Goal: Participate in discussion

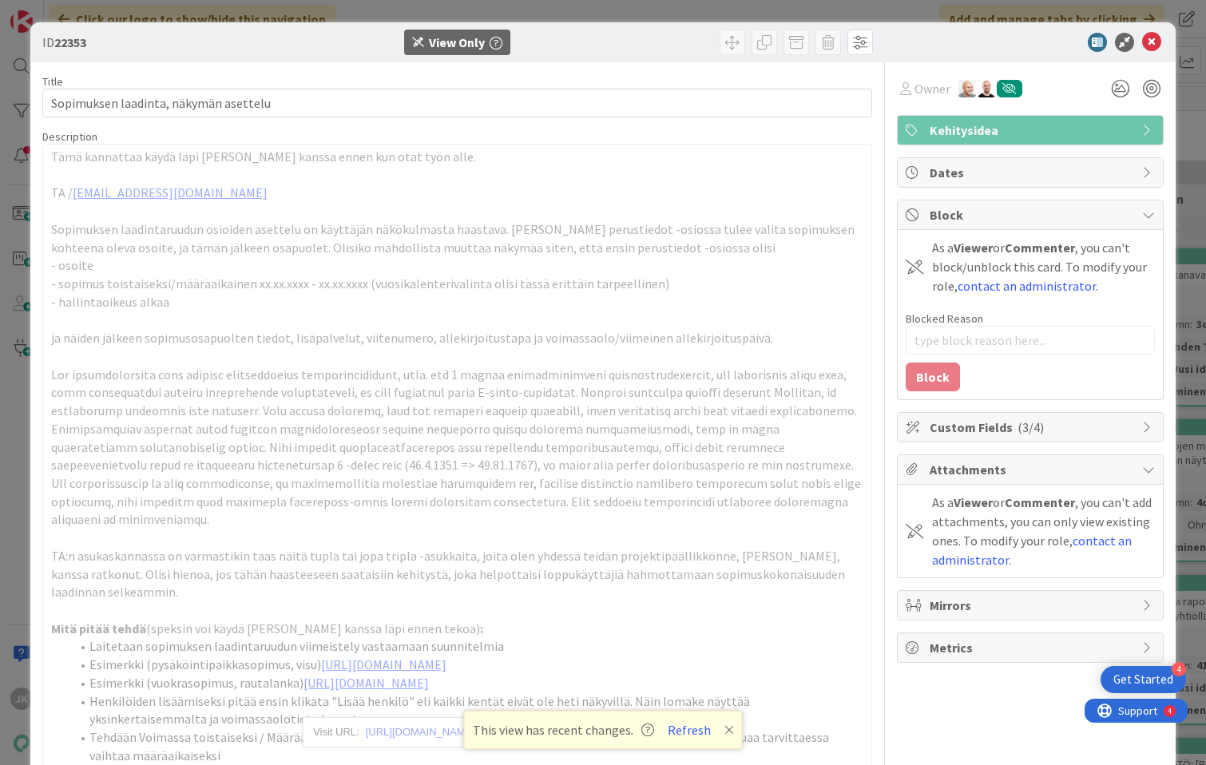
scroll to position [287, 0]
click at [1152, 40] on icon at bounding box center [1151, 42] width 19 height 19
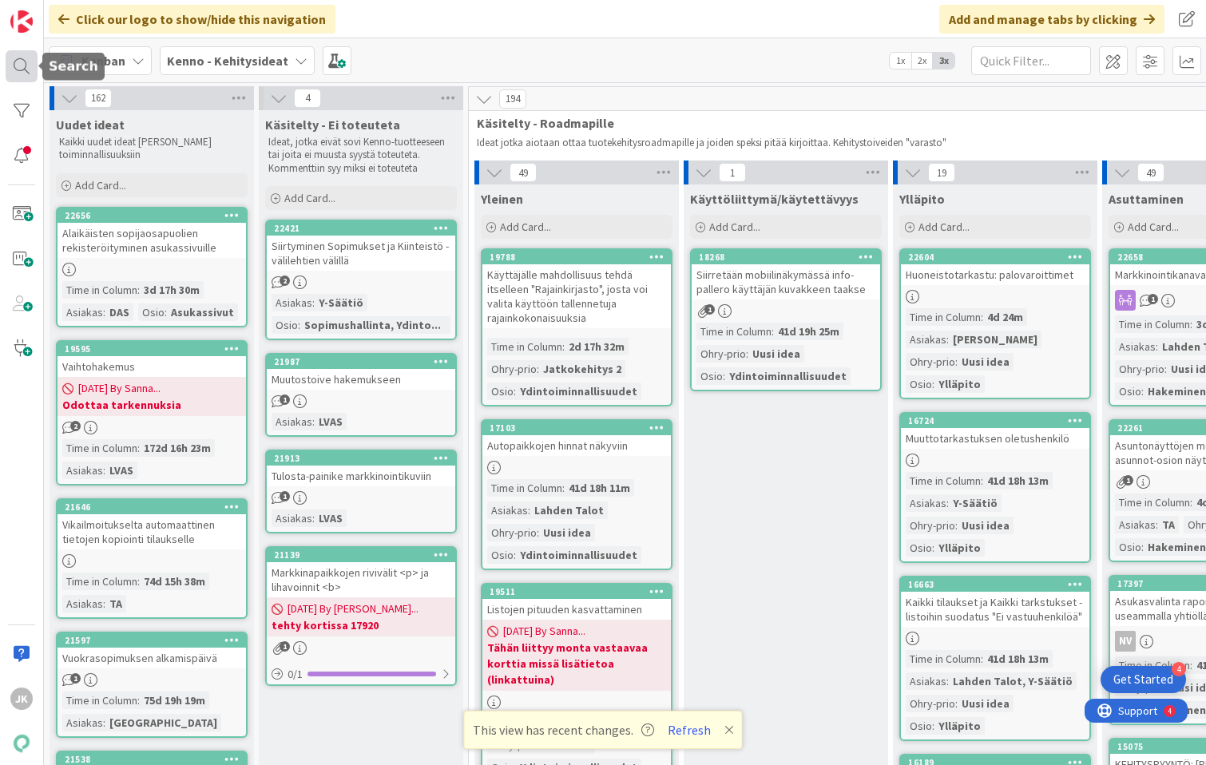
click at [26, 70] on div at bounding box center [22, 66] width 32 height 32
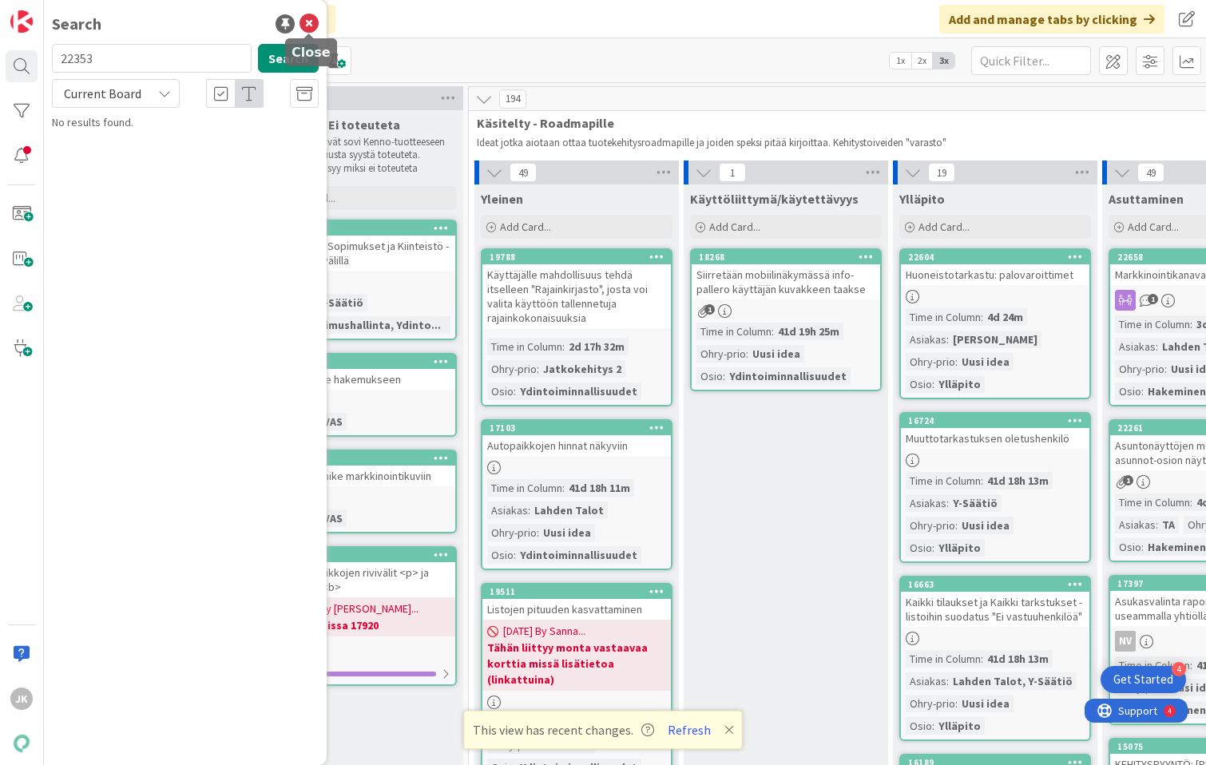
click at [311, 23] on icon at bounding box center [308, 23] width 19 height 19
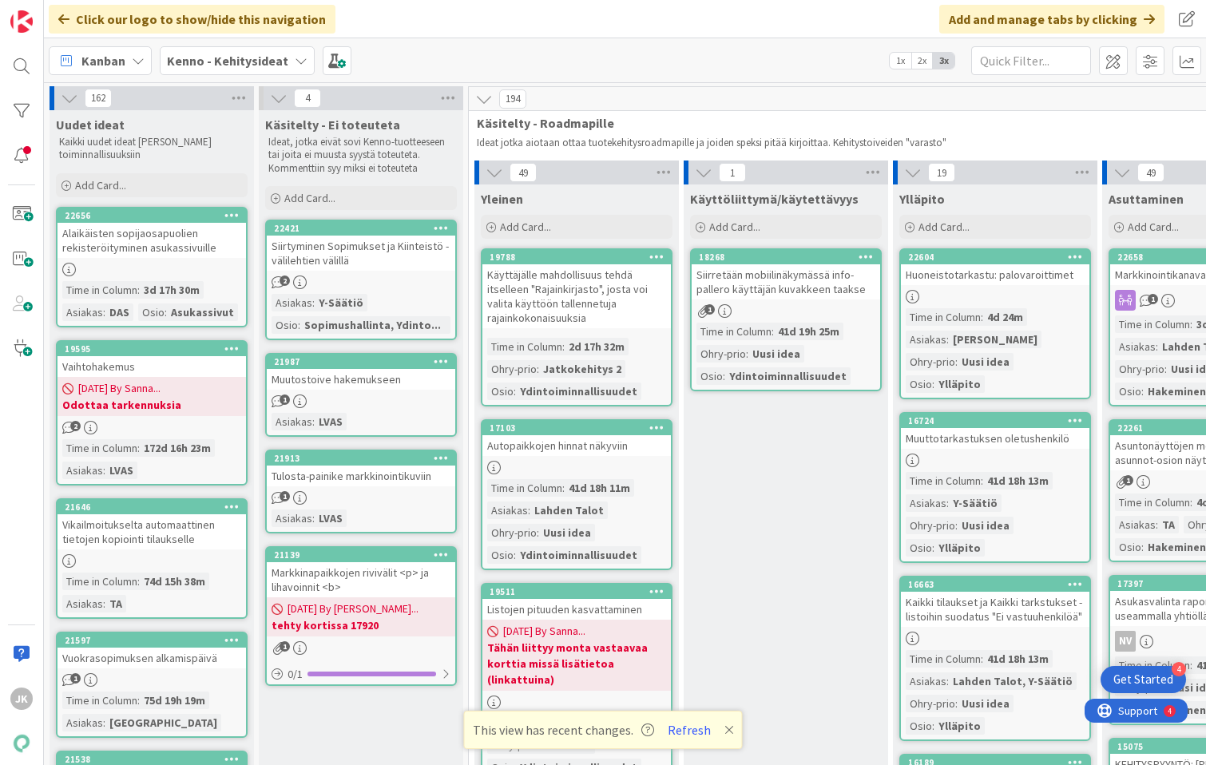
click at [284, 53] on div "Kenno - Kehitysideat" at bounding box center [237, 60] width 155 height 29
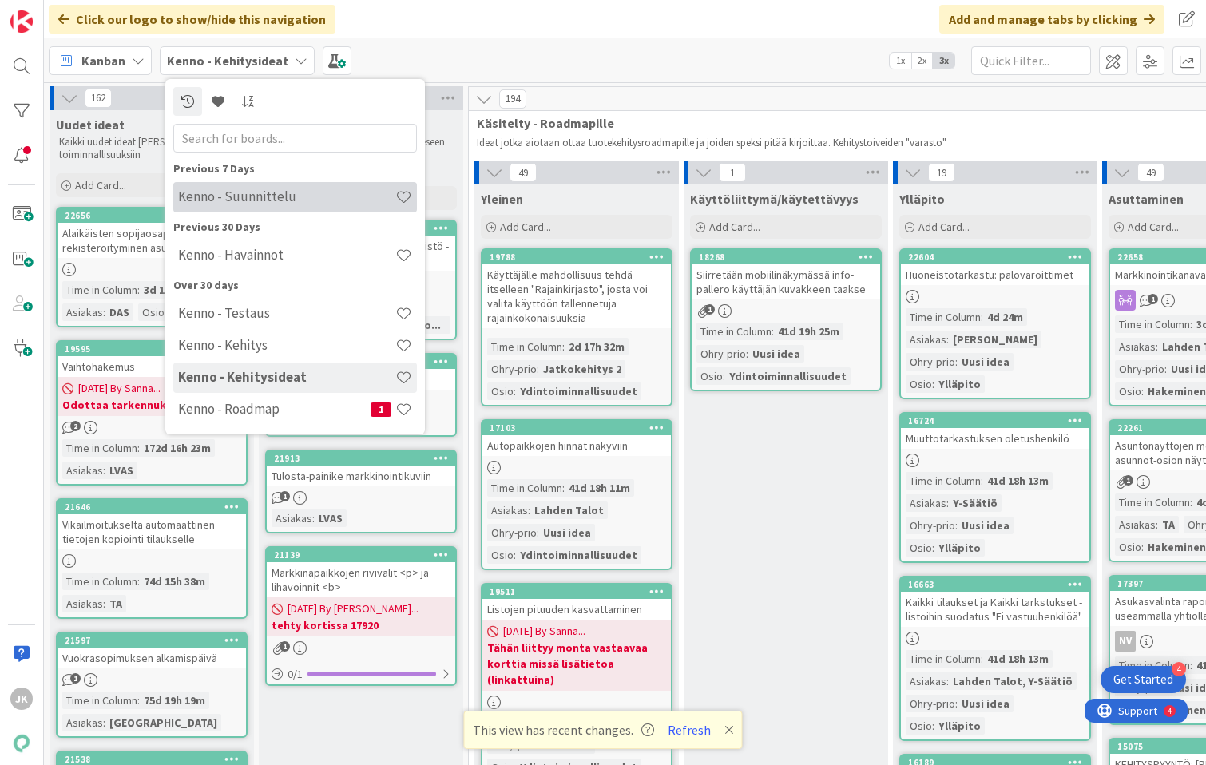
click at [238, 204] on h4 "Kenno - Suunnittelu" at bounding box center [286, 196] width 217 height 16
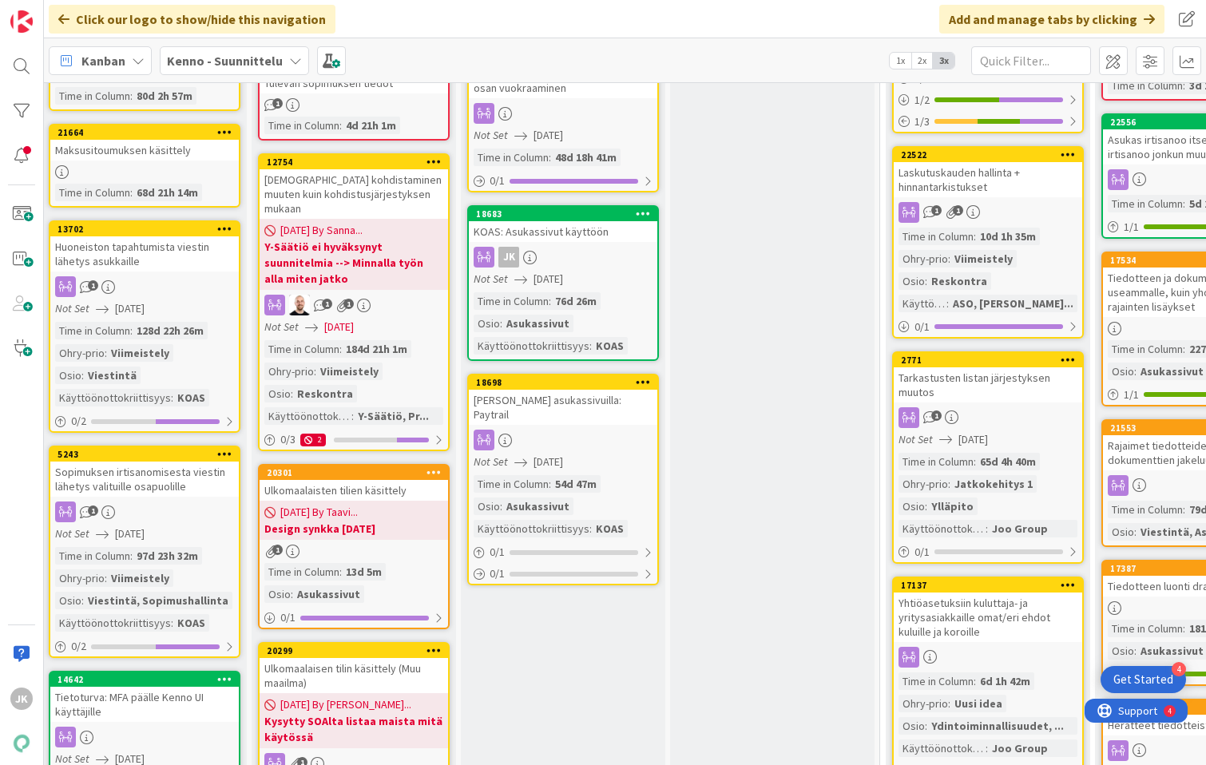
scroll to position [509, 7]
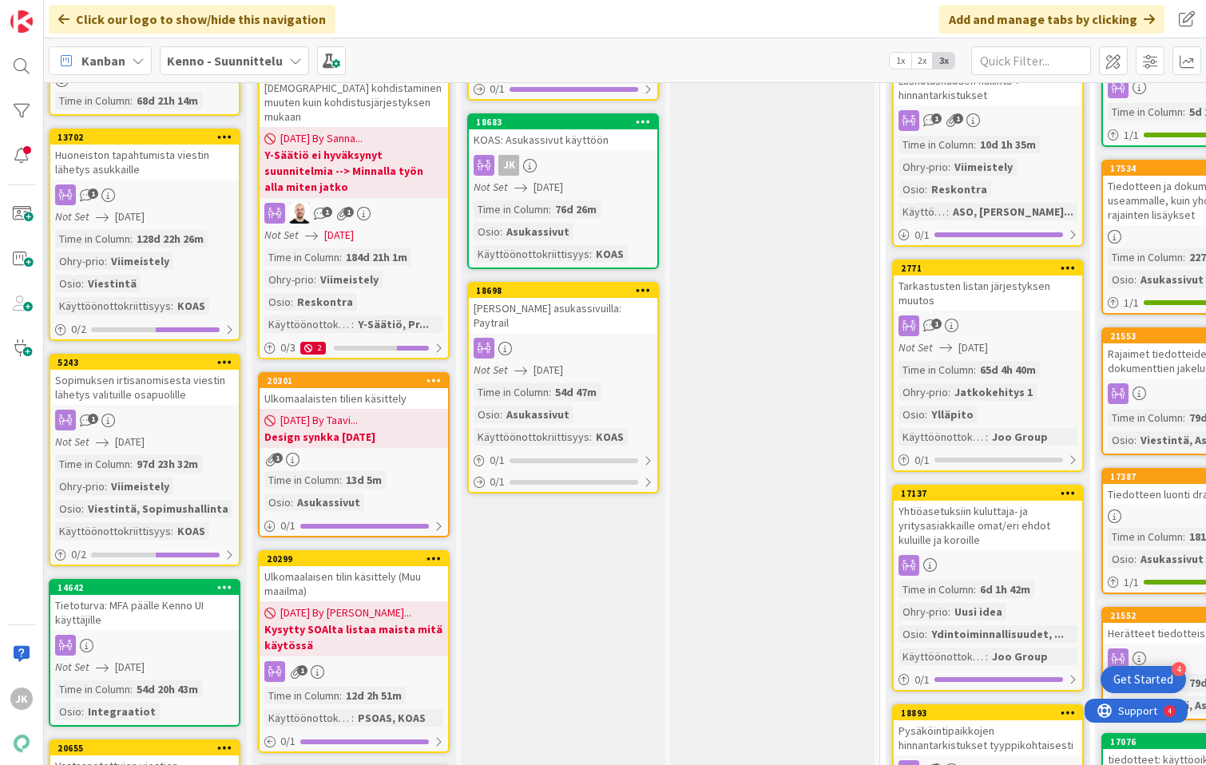
click at [595, 321] on link "18698 [PERSON_NAME] asukassivuilla: Paytrail Not Set [DATE] Time in Column : 54…" at bounding box center [563, 388] width 192 height 212
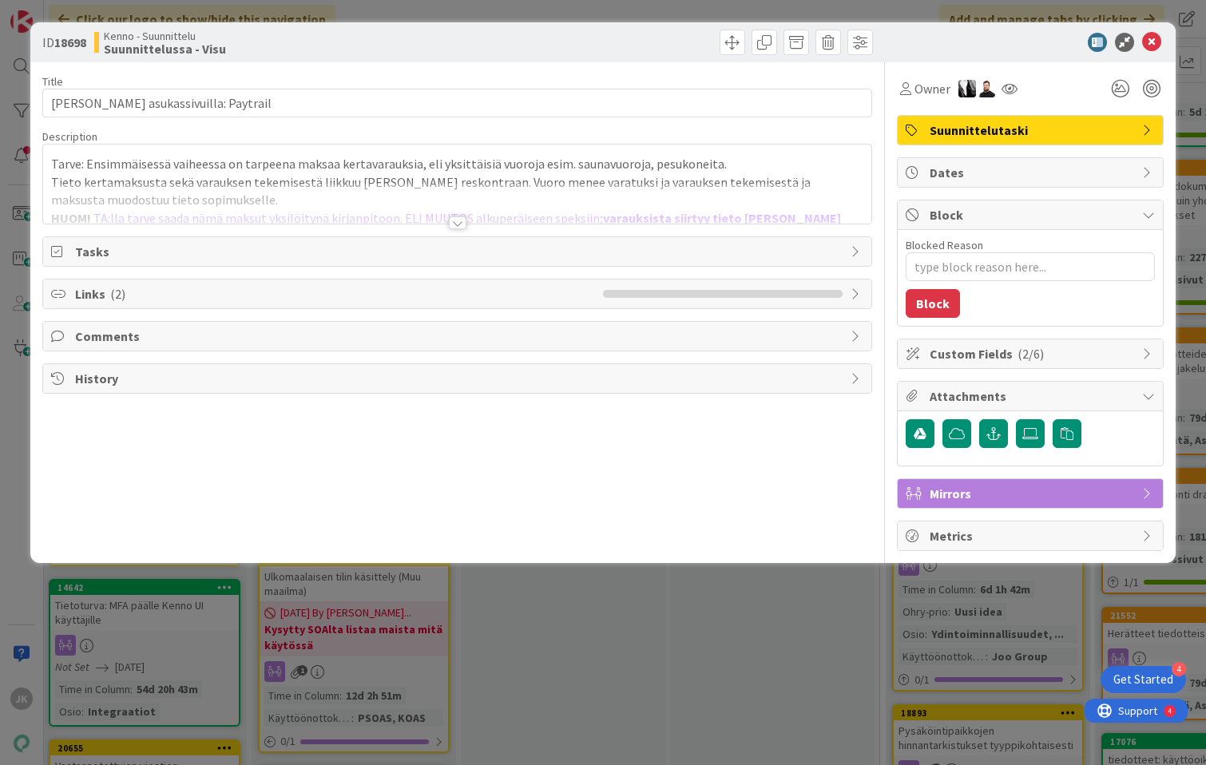
click at [454, 224] on div at bounding box center [458, 222] width 18 height 13
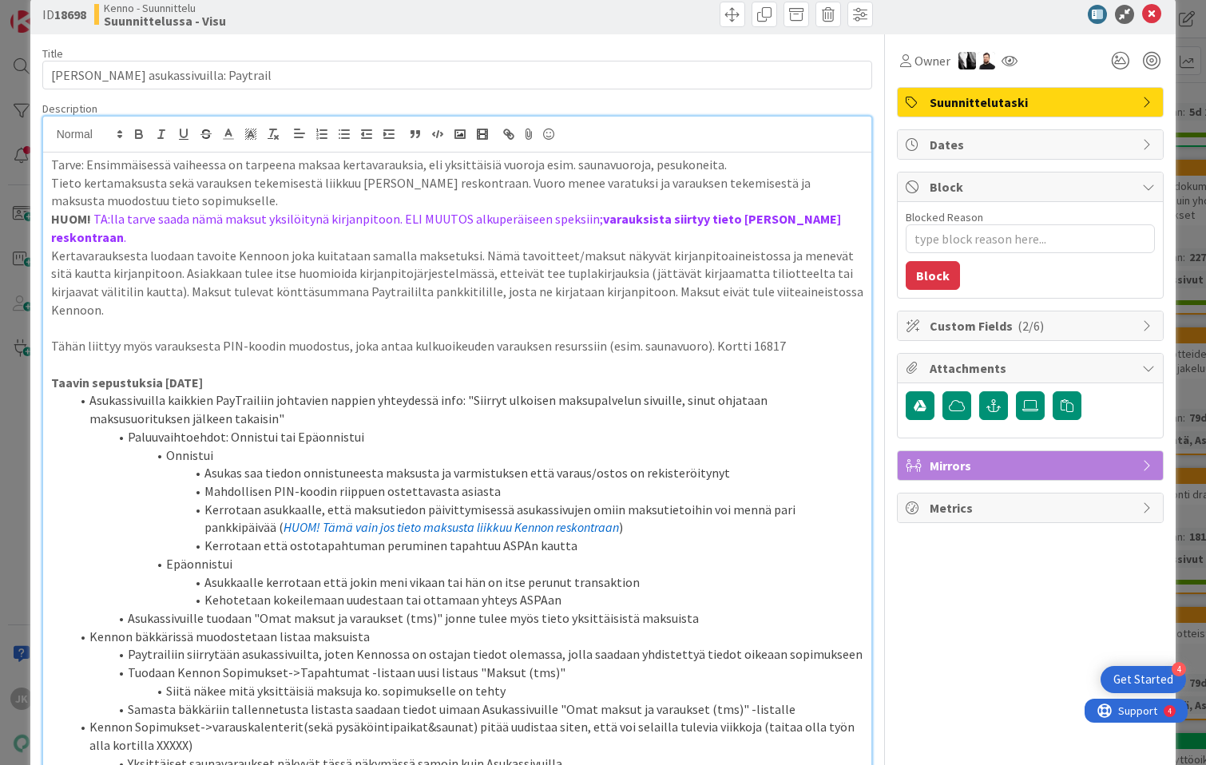
scroll to position [30, 0]
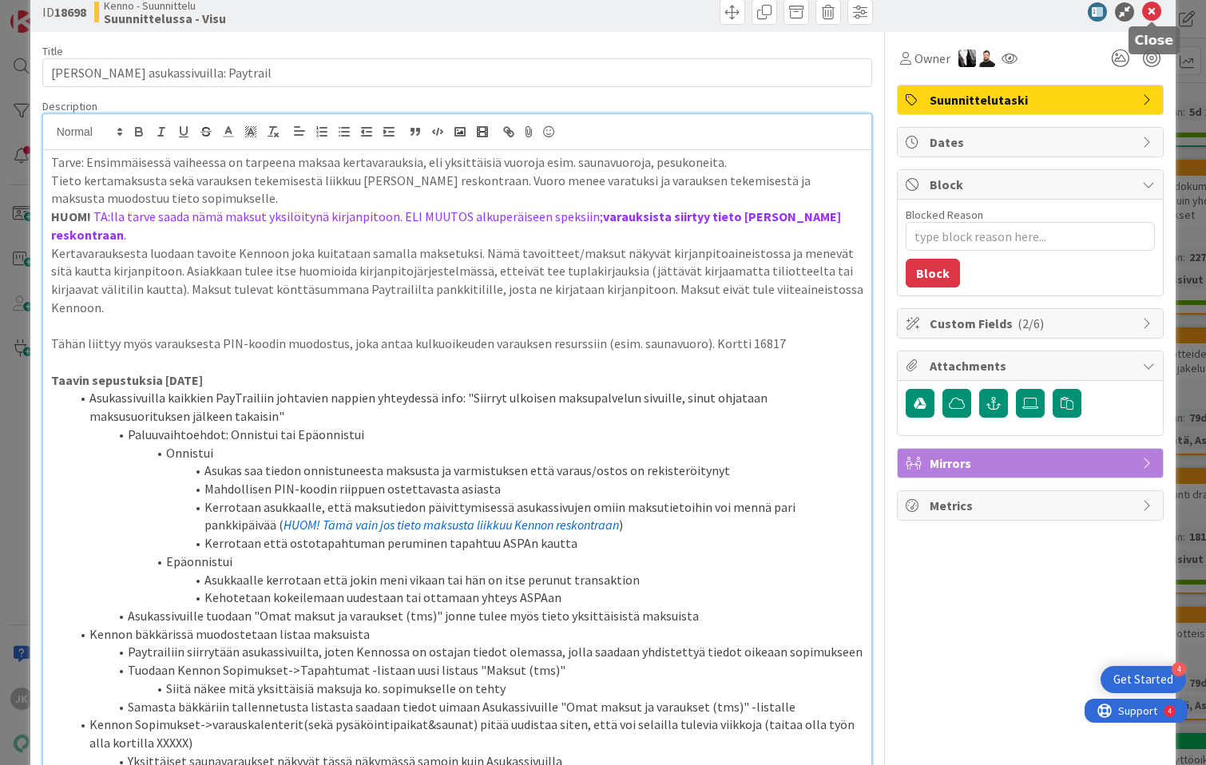
click at [1155, 10] on icon at bounding box center [1151, 11] width 19 height 19
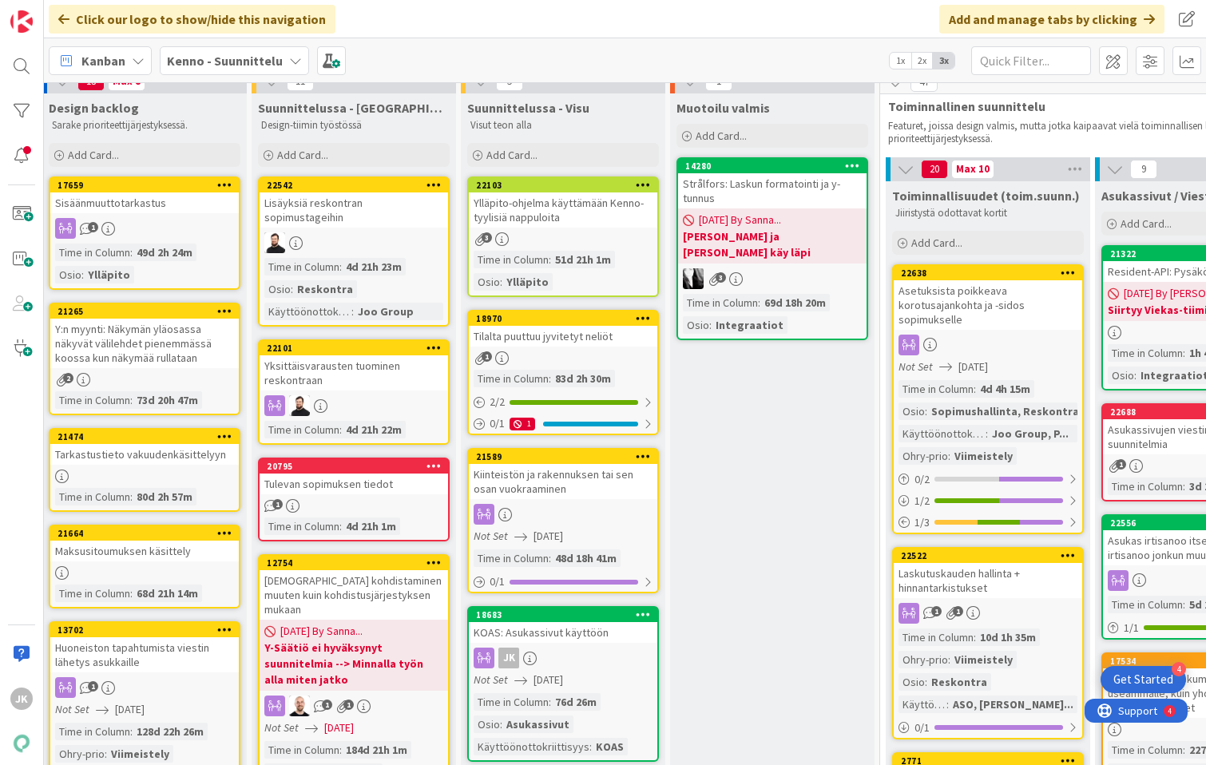
scroll to position [0, 7]
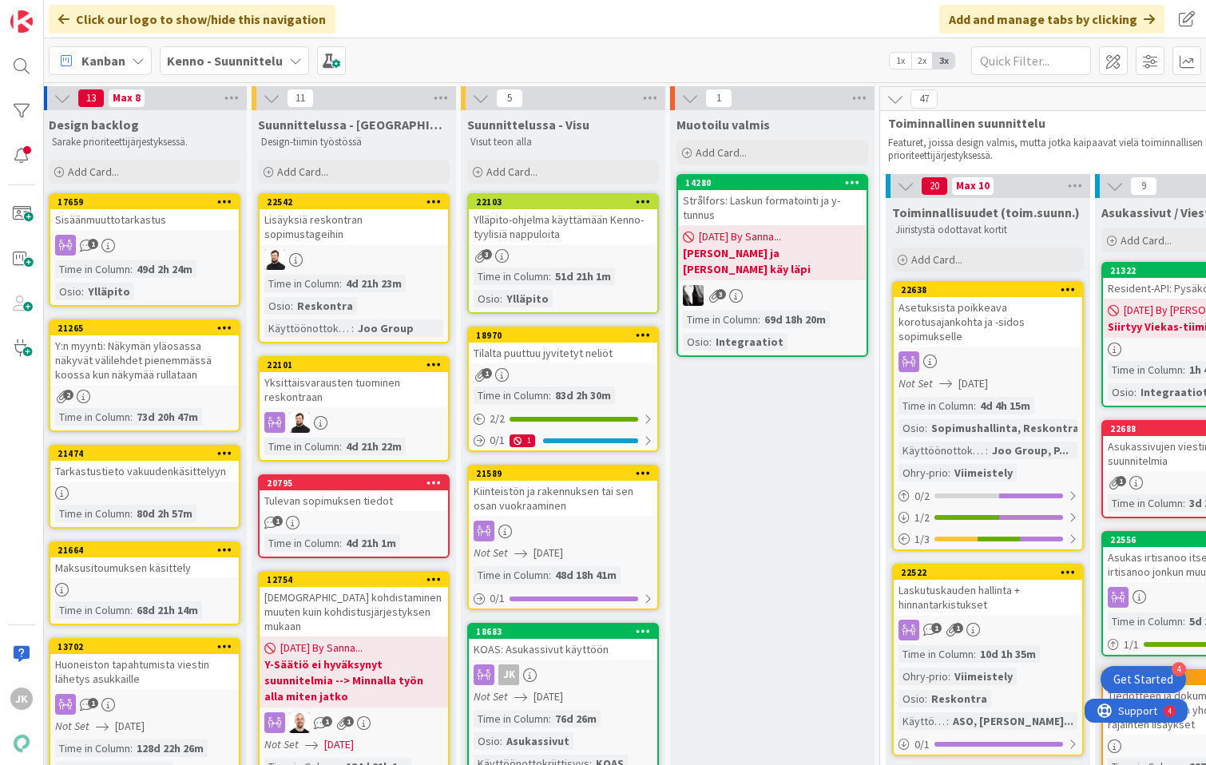
click at [613, 228] on div "Ylläpito-ohjelma käyttämään Kenno-tyylisiä nappuloita" at bounding box center [563, 226] width 188 height 35
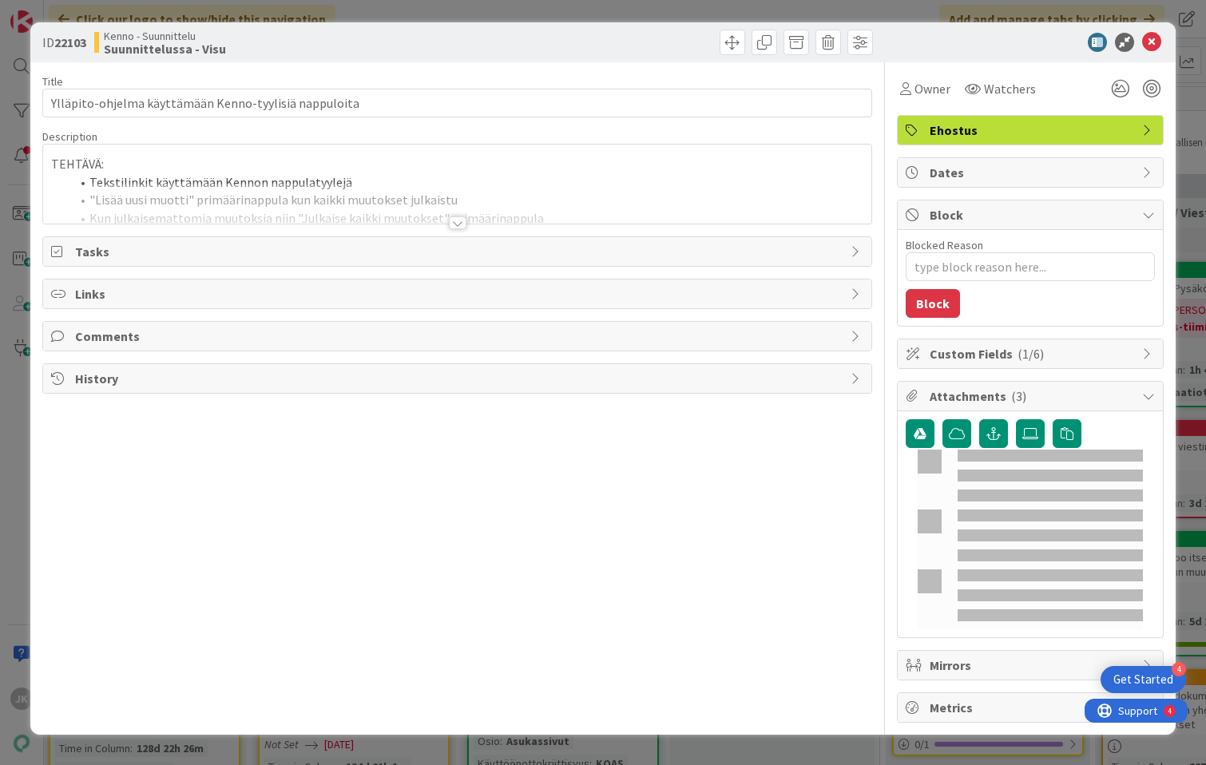
type textarea "x"
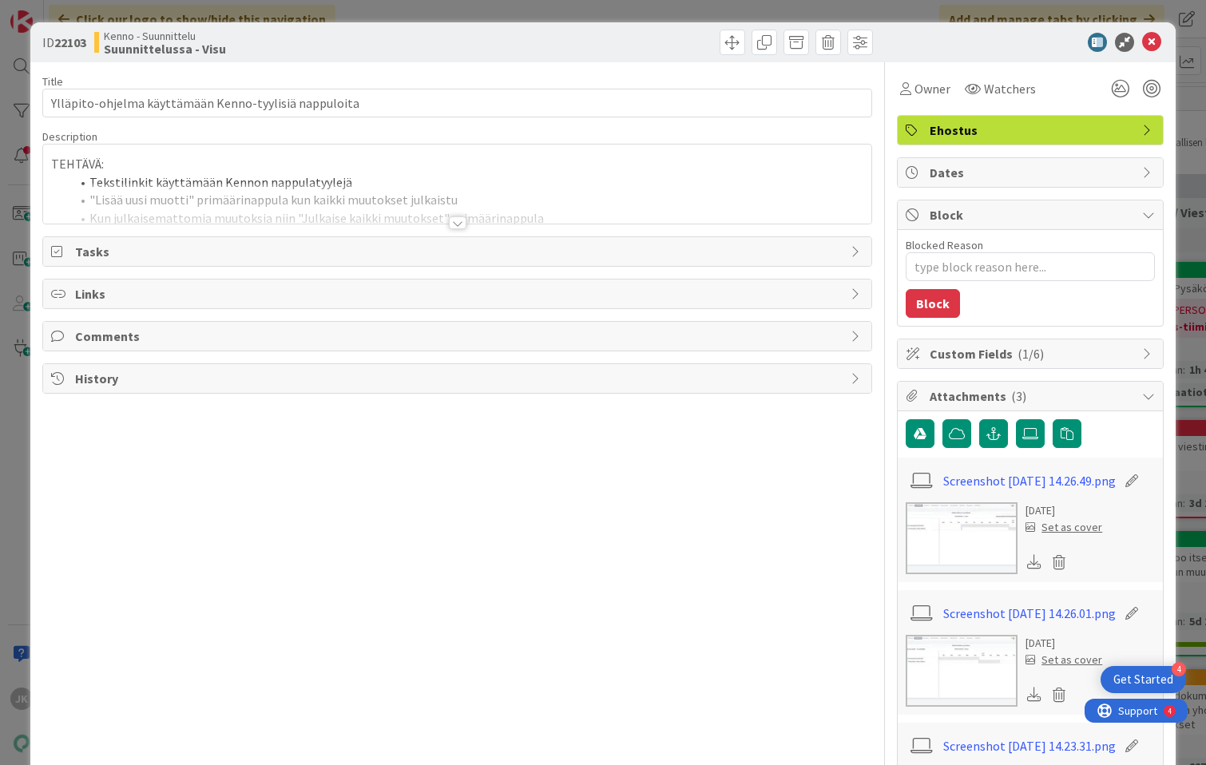
click at [458, 221] on div at bounding box center [458, 222] width 18 height 13
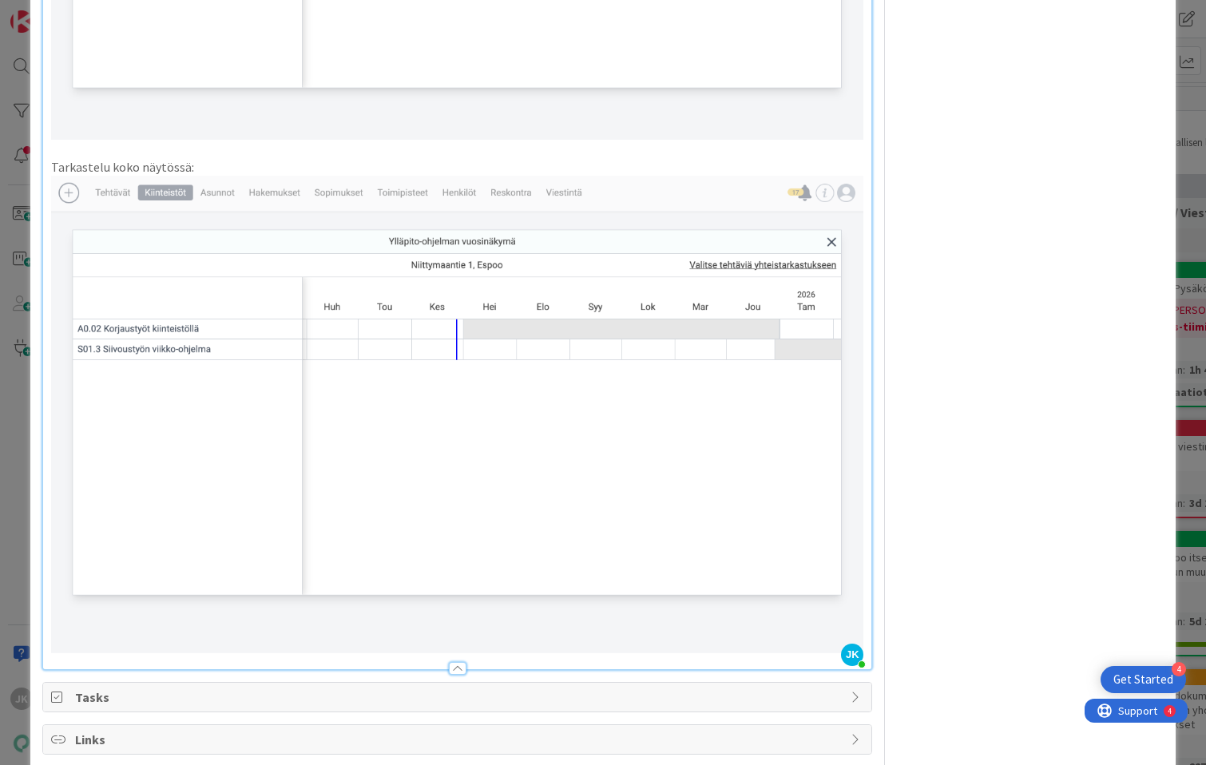
scroll to position [1124, 0]
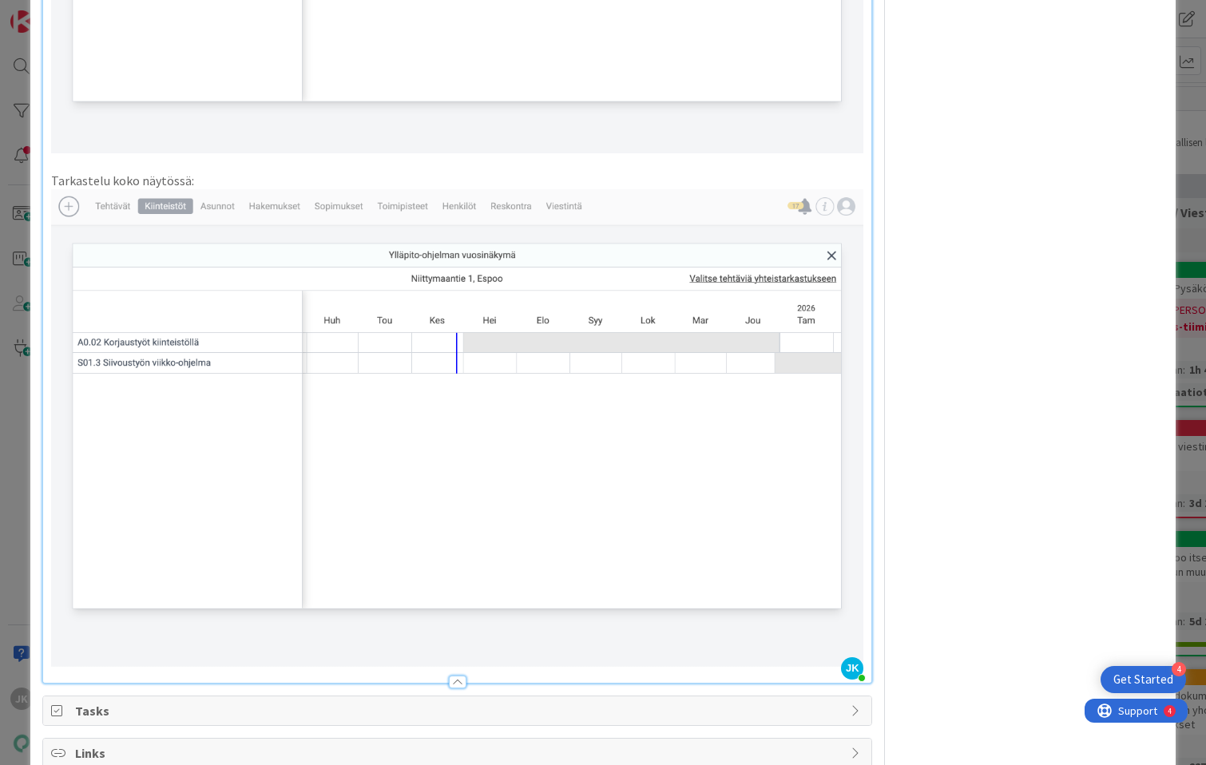
drag, startPoint x: 519, startPoint y: 368, endPoint x: 308, endPoint y: 478, distance: 237.9
click at [308, 479] on img at bounding box center [457, 427] width 813 height 477
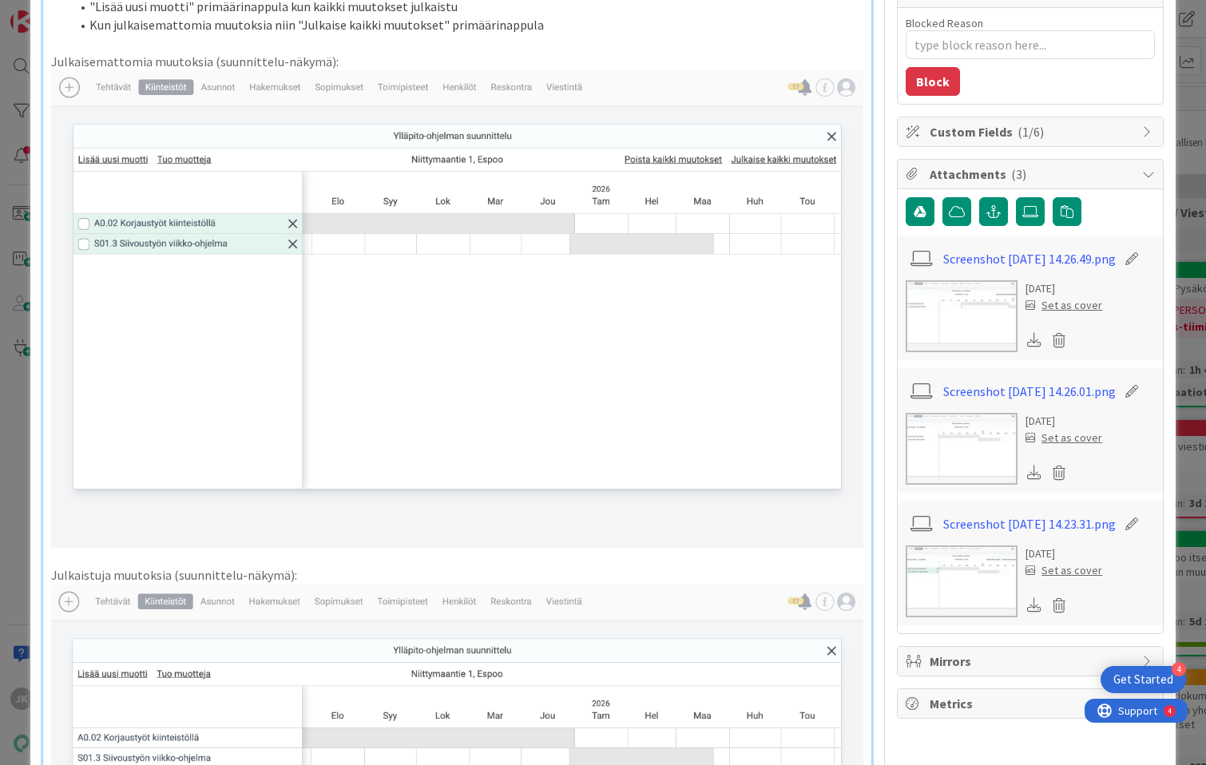
scroll to position [200, 0]
